Goal: Information Seeking & Learning: Learn about a topic

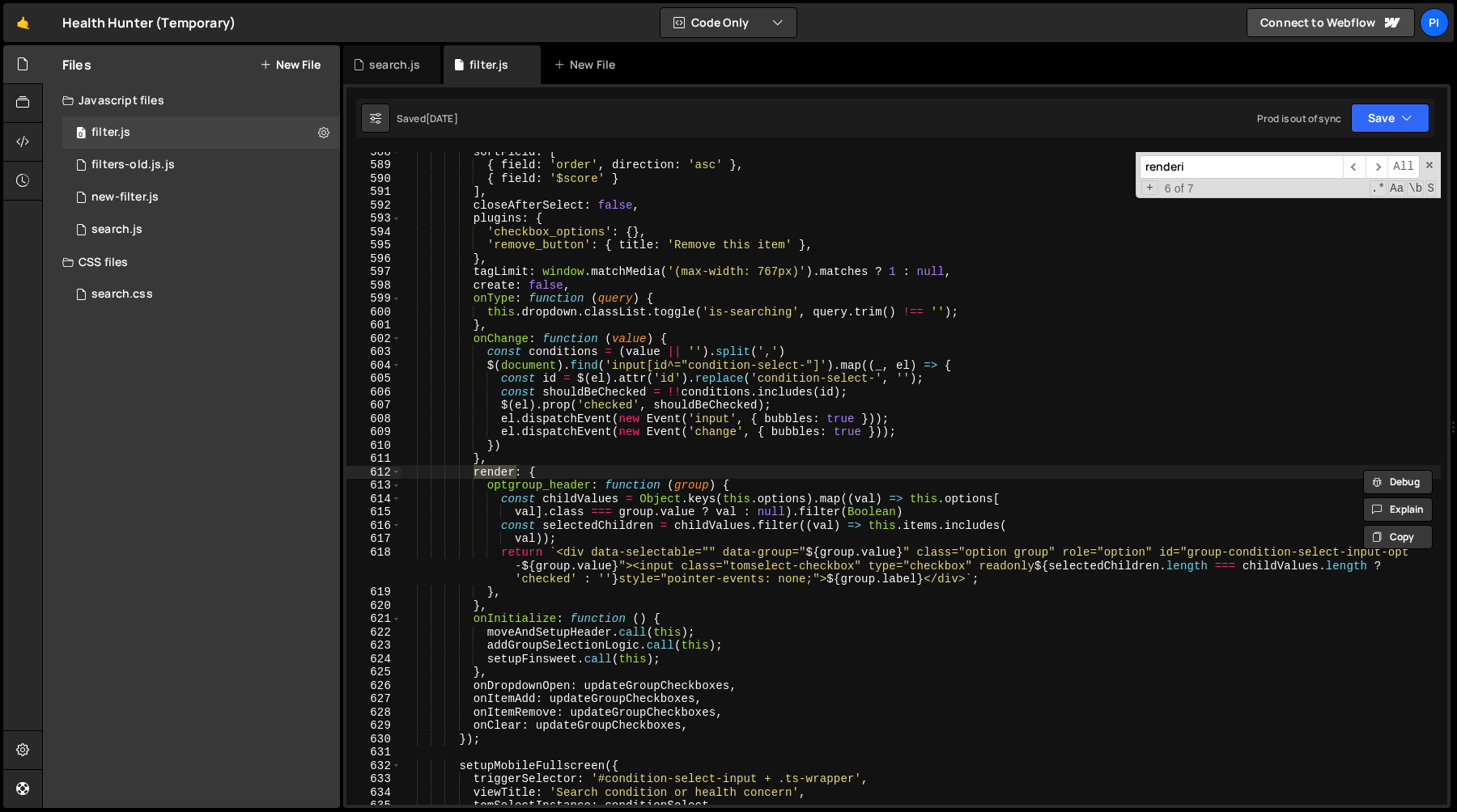
scroll to position [2876, 0]
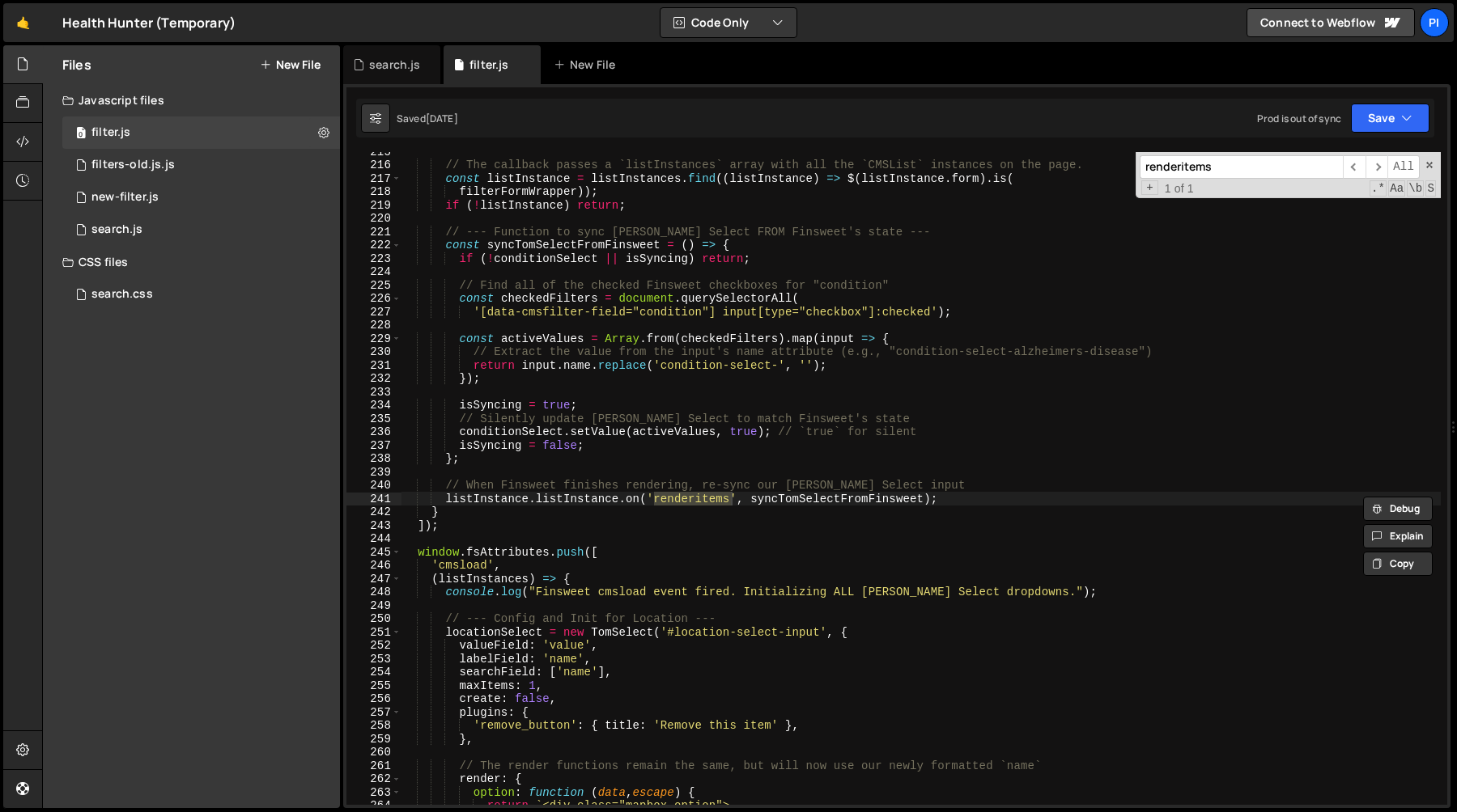
type input "renderitems"
click at [447, 498] on div "// The callback passes a `listInstances` array with all the `CMSList` instances…" at bounding box center [920, 484] width 1039 height 680
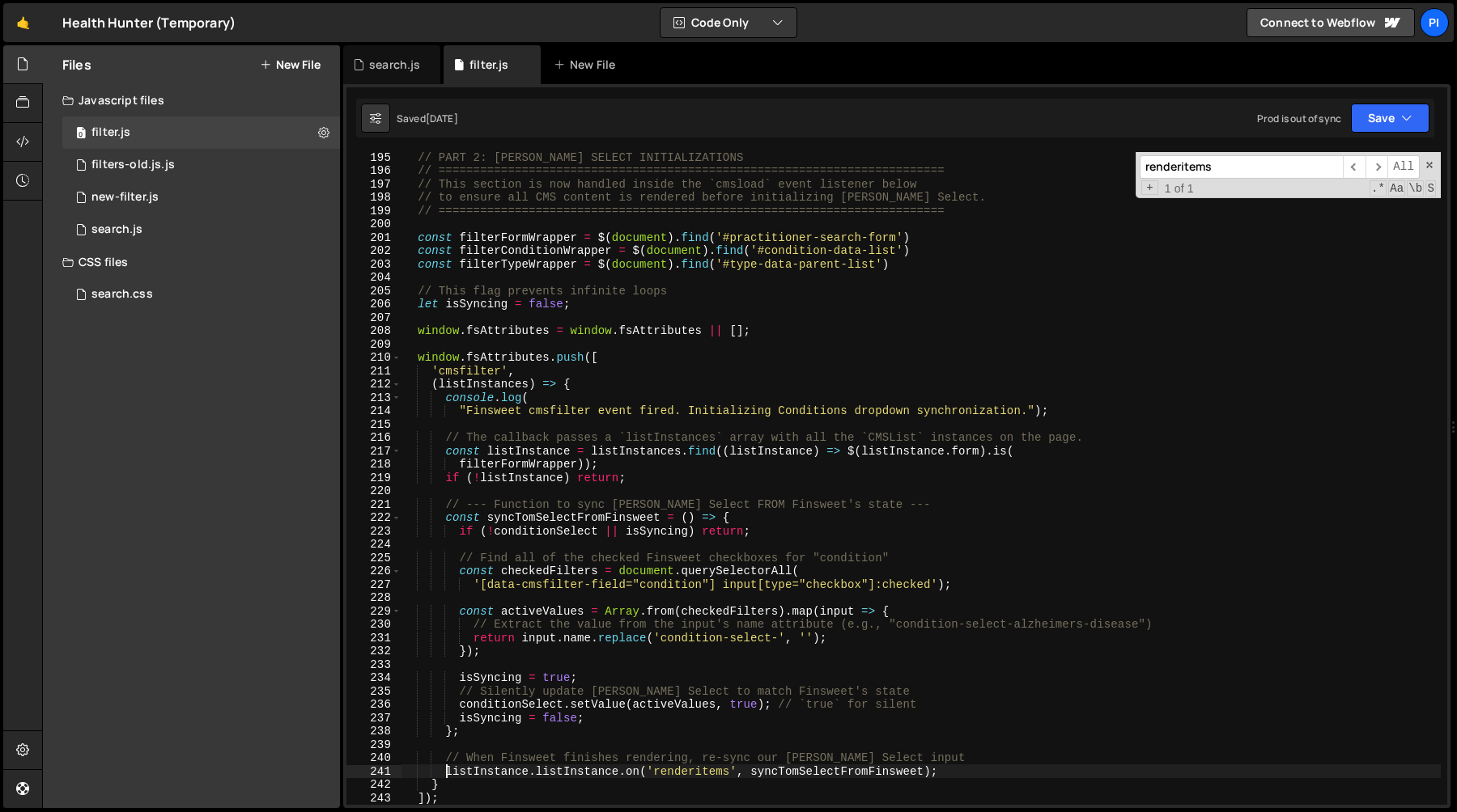
click at [418, 358] on div "// PART 2: [PERSON_NAME] SELECT INITIALIZATIONS // ============================…" at bounding box center [920, 489] width 1039 height 680
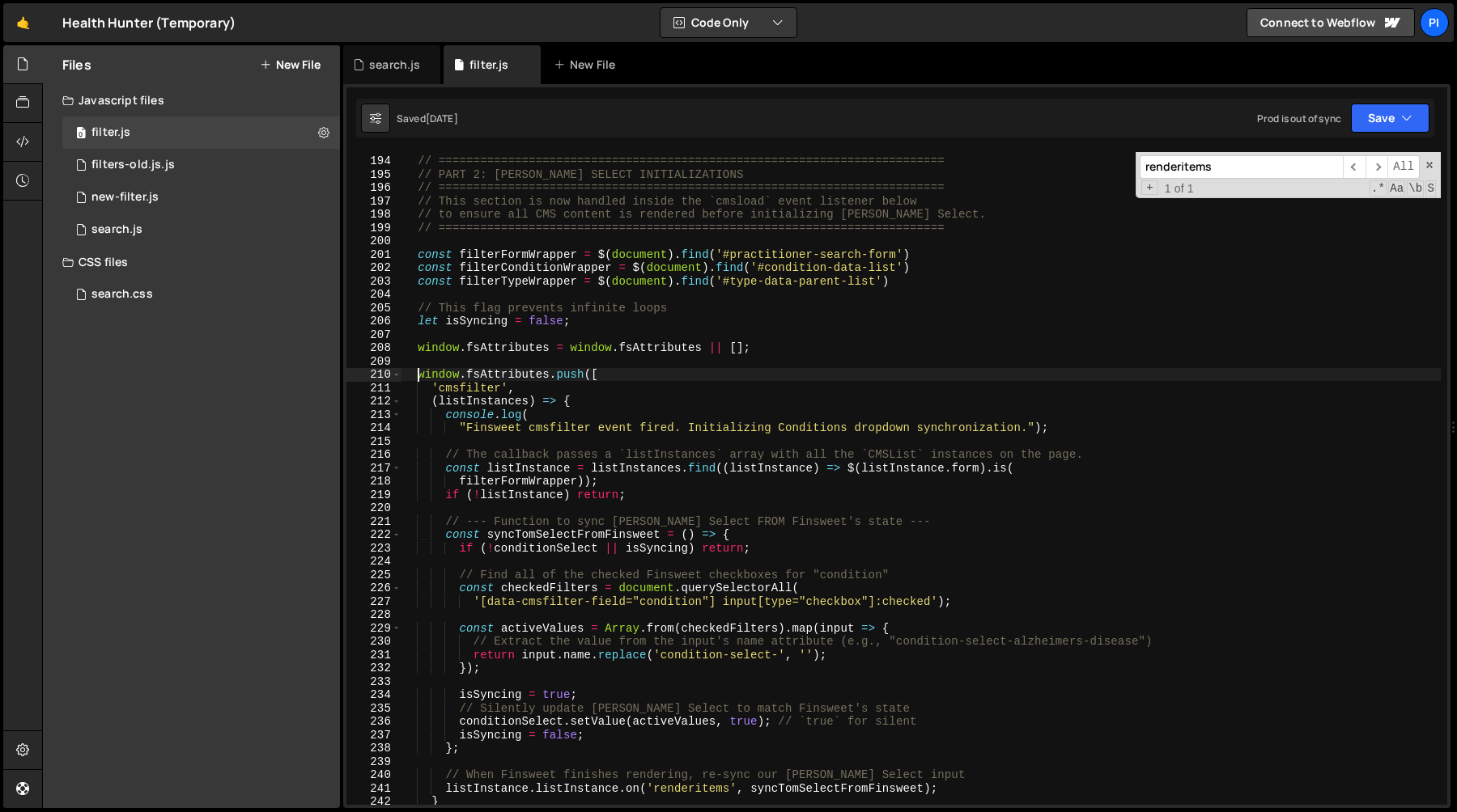
click at [417, 347] on div "// ========================================================================= //…" at bounding box center [920, 480] width 1039 height 680
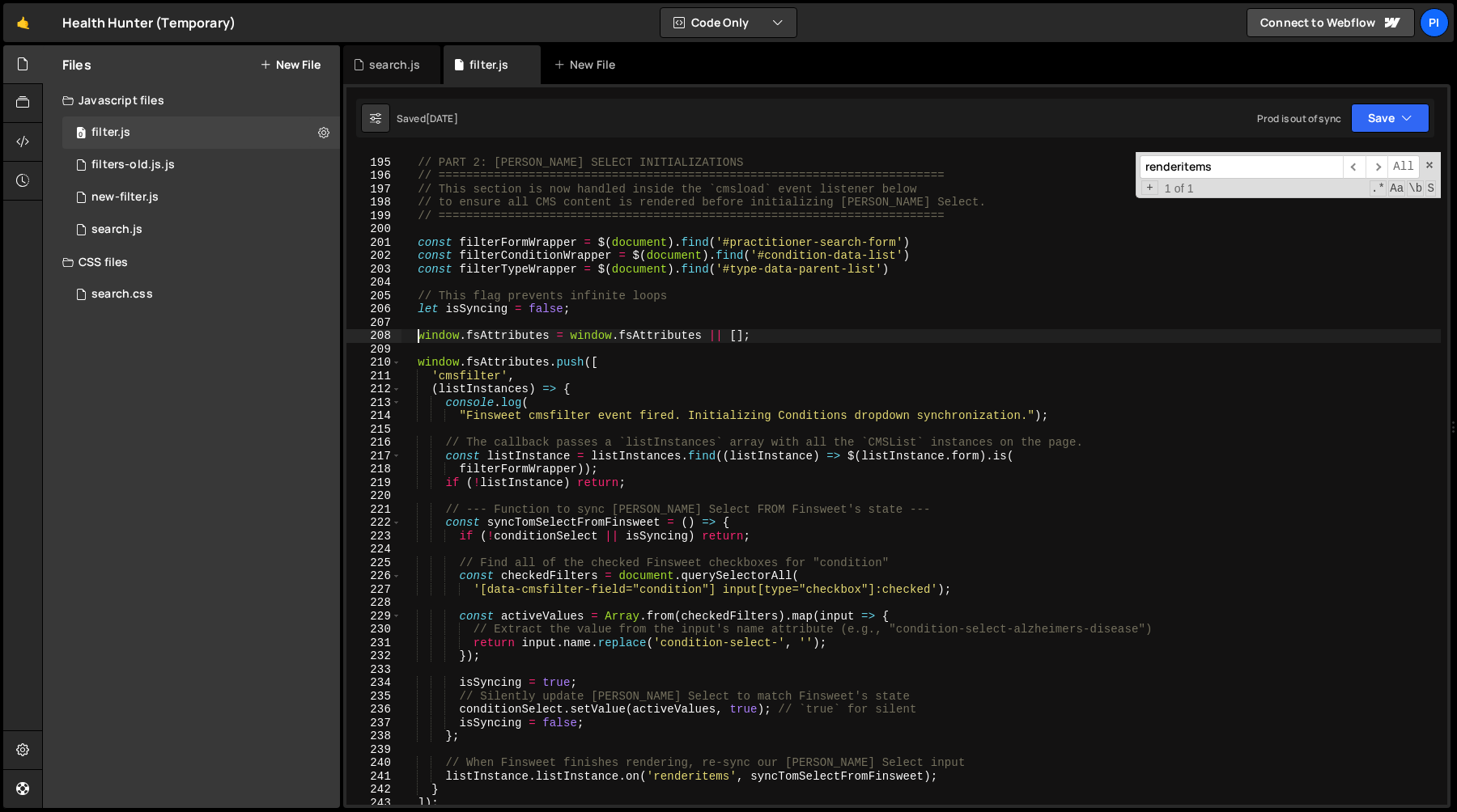
scroll to position [2780, 0]
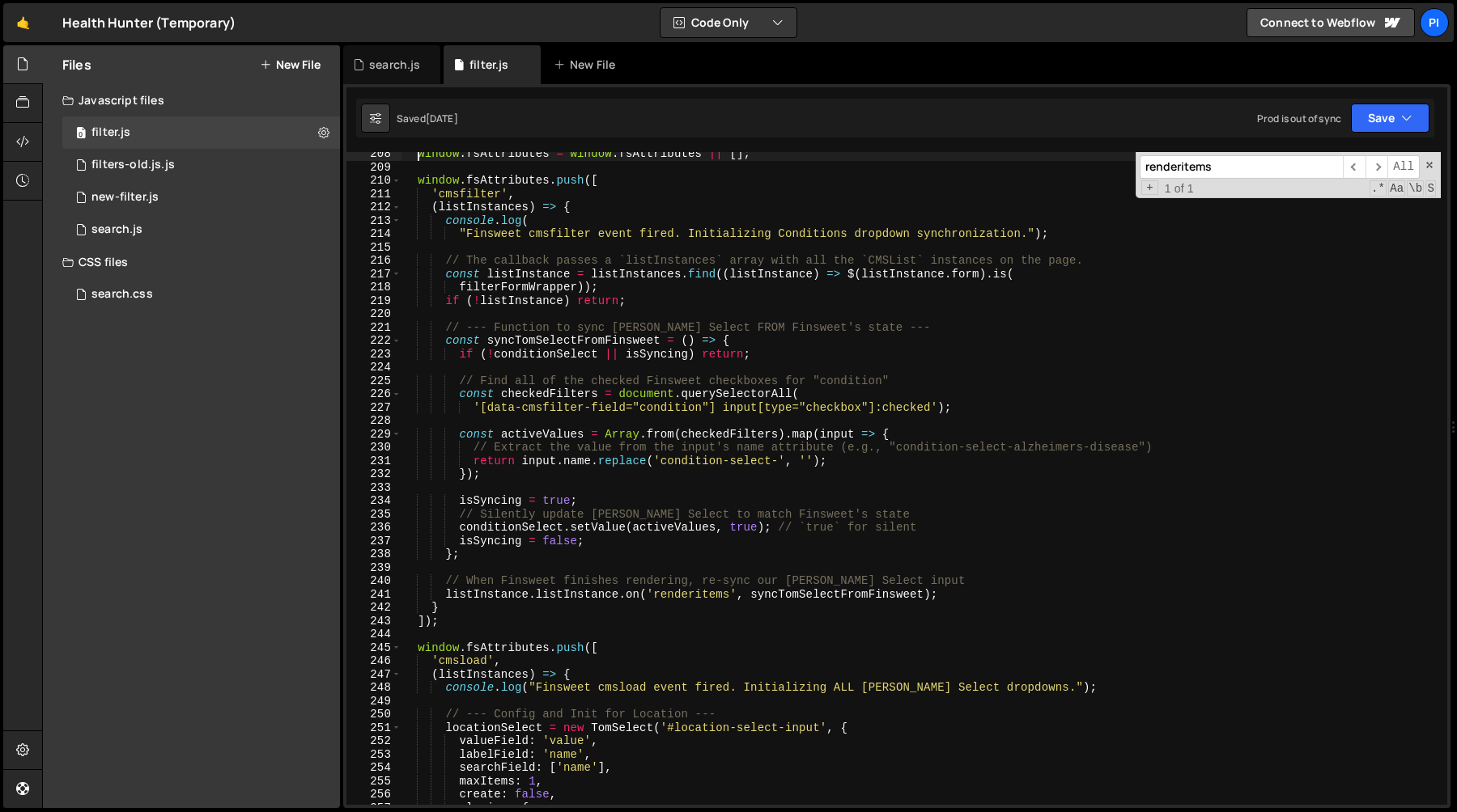
click at [478, 615] on div "window . fsAttributes = window . fsAttributes || [ ] ; window . fsAttributes . …" at bounding box center [920, 486] width 1039 height 680
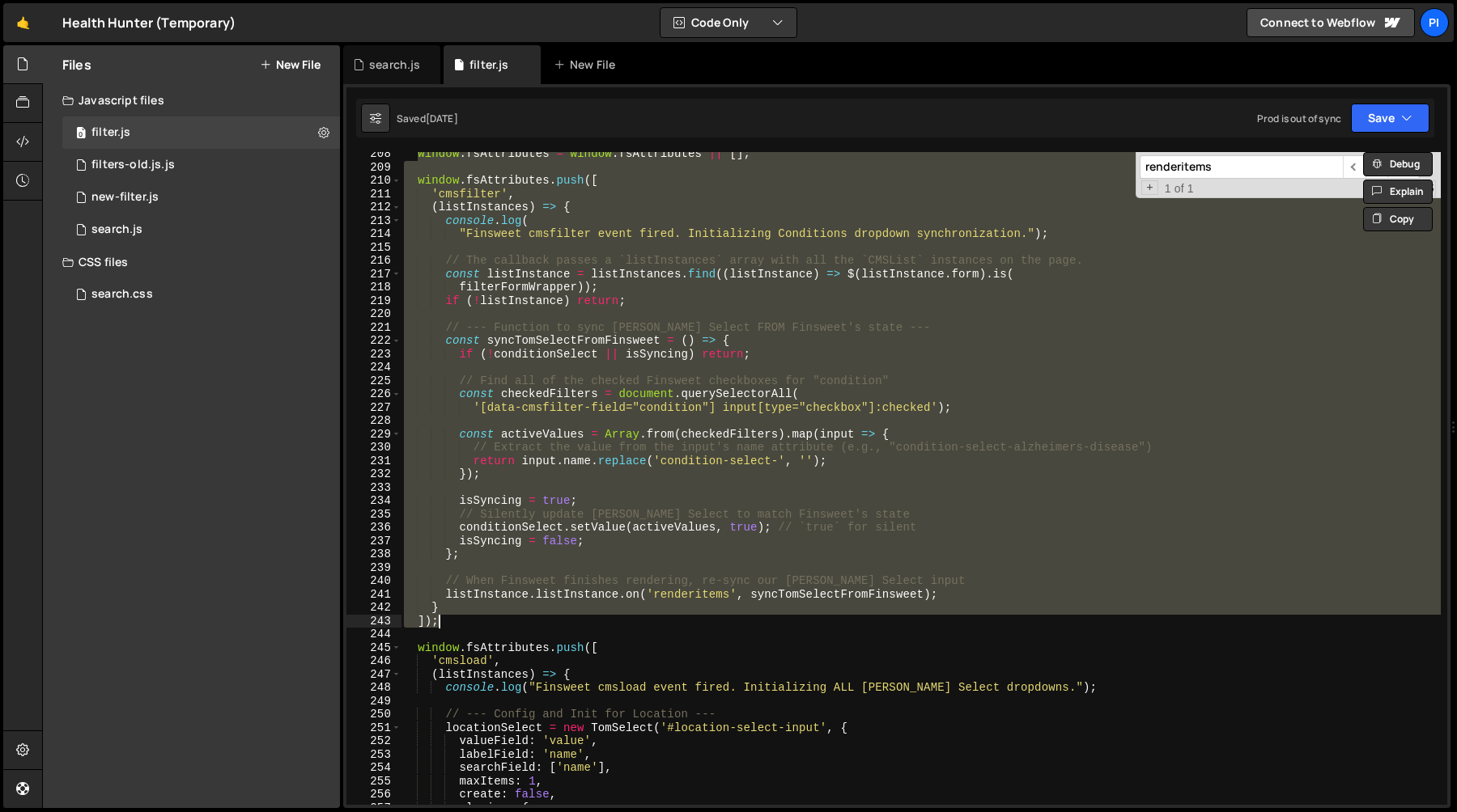
drag, startPoint x: 478, startPoint y: 615, endPoint x: 497, endPoint y: 613, distance: 19.1
click at [497, 613] on div "window . fsAttributes = window . fsAttributes || [ ] ; window . fsAttributes . …" at bounding box center [920, 486] width 1039 height 680
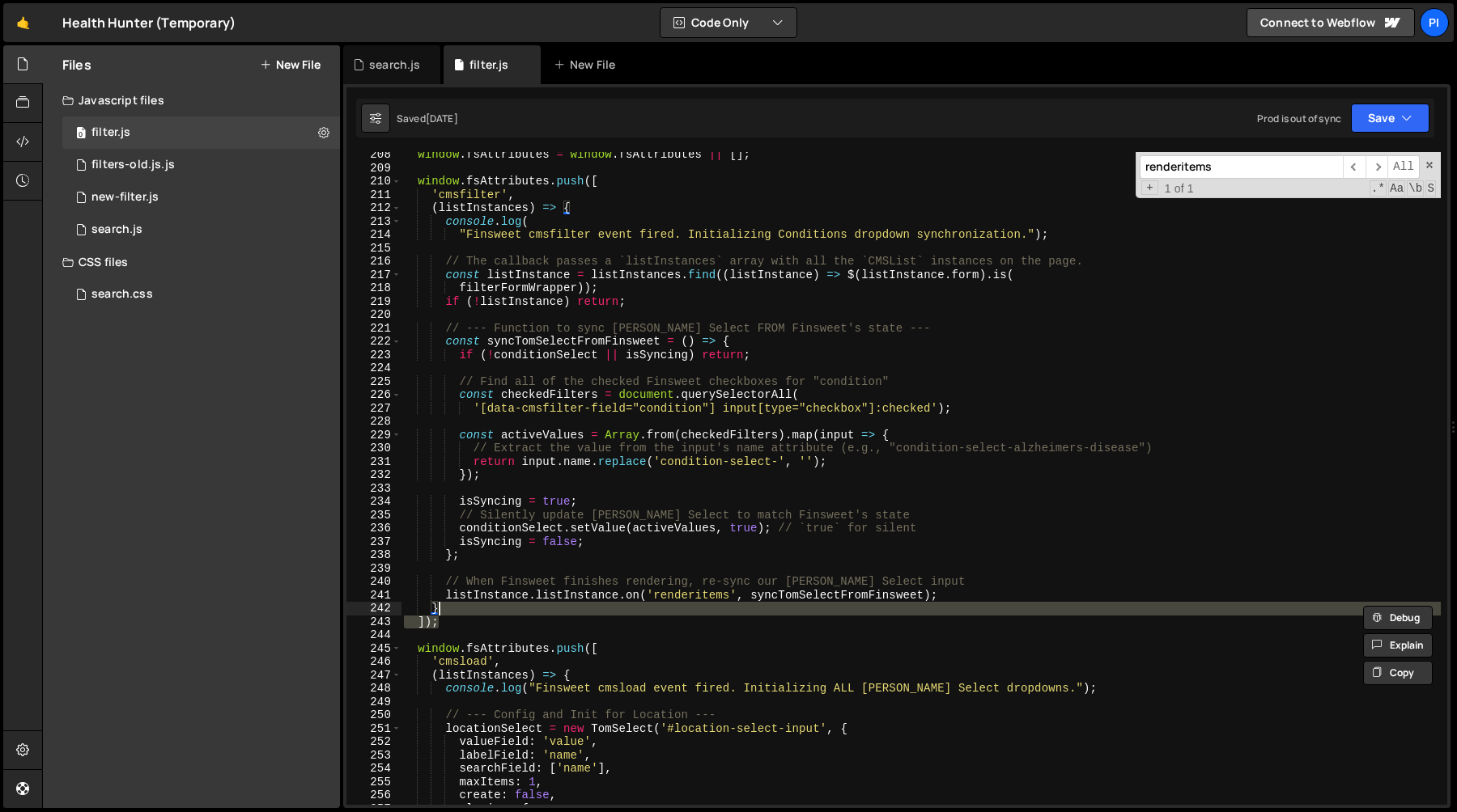
scroll to position [2593, 0]
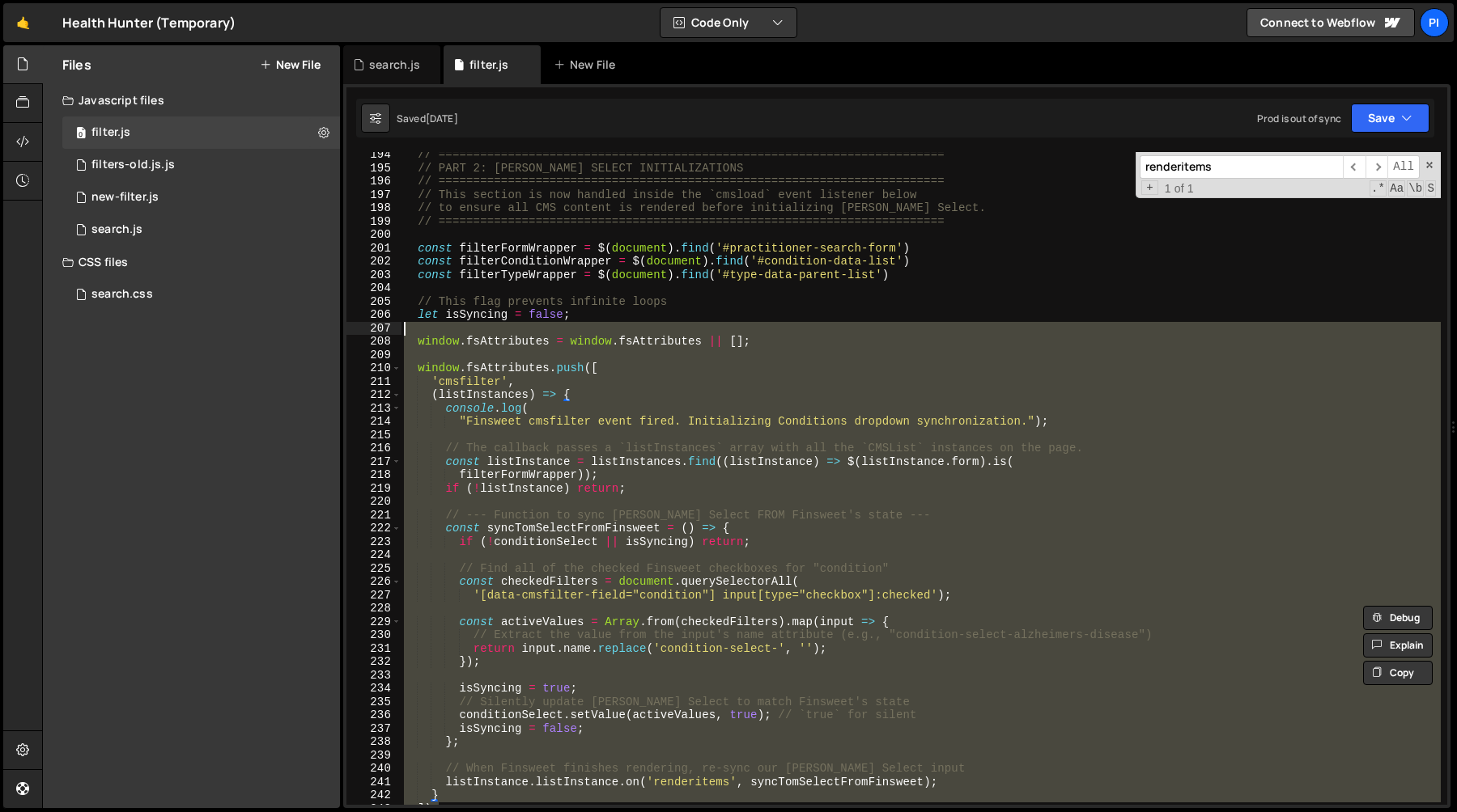
click at [414, 333] on div "// ========================================================================= //…" at bounding box center [920, 487] width 1039 height 680
click at [418, 343] on div "// ========================================================================= //…" at bounding box center [920, 479] width 1039 height 653
type textarea "window.fsAttributes = window.fsAttributes || [];"
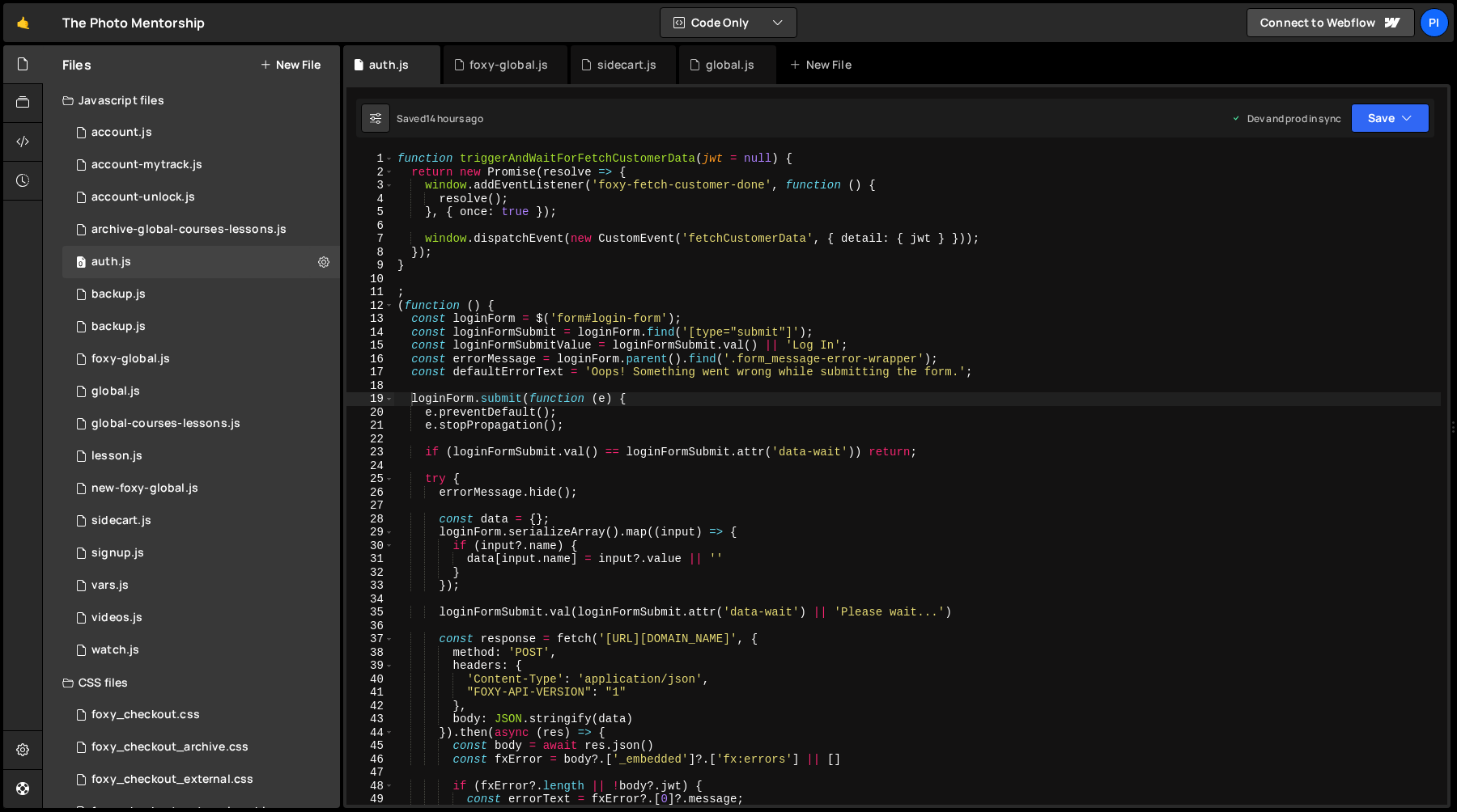
scroll to position [69, 0]
